Goal: Transaction & Acquisition: Register for event/course

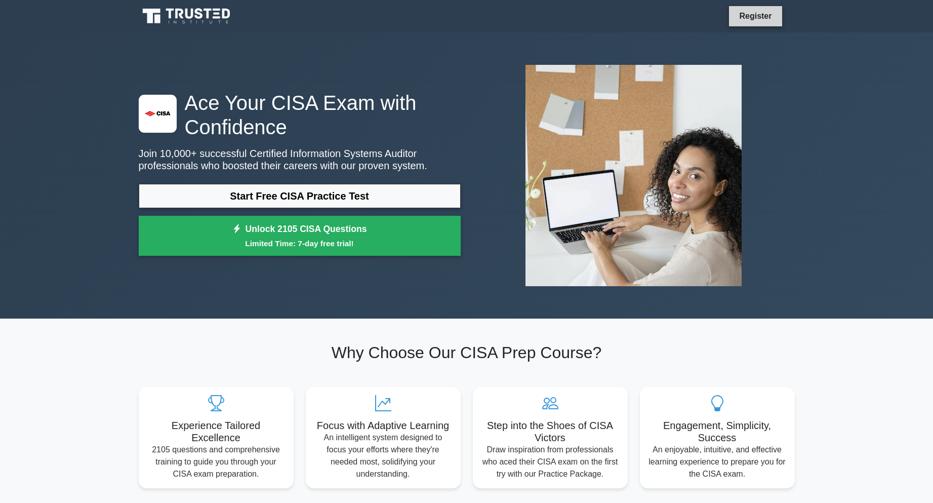
click at [758, 13] on link "Register" at bounding box center [755, 16] width 45 height 13
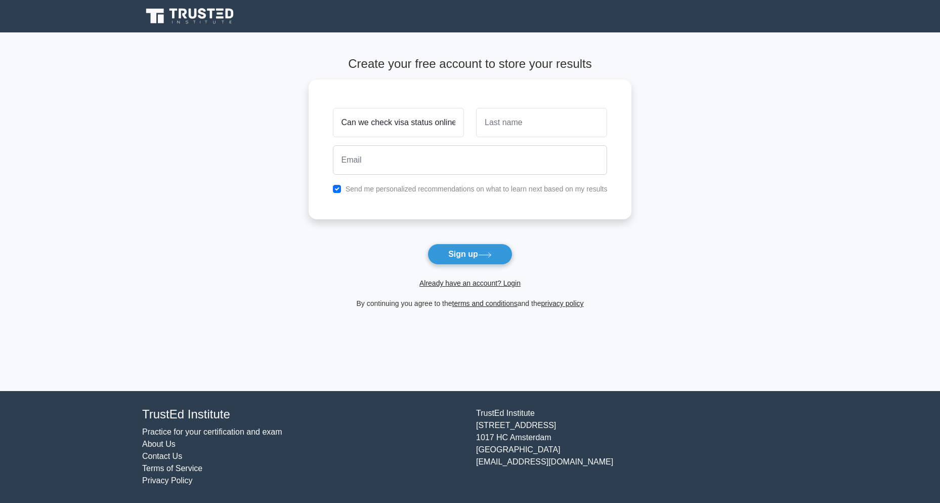
scroll to position [0, 2]
type input "Can we check visa status online?"
